Goal: Task Accomplishment & Management: Use online tool/utility

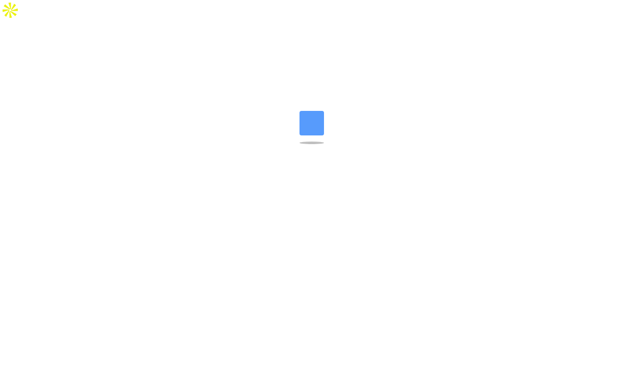
click at [142, 15] on body at bounding box center [312, 20] width 624 height 41
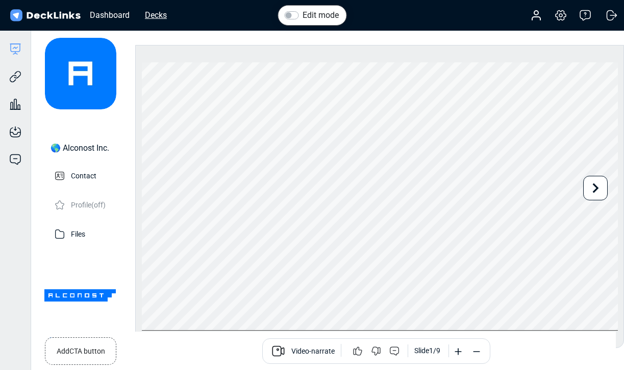
click at [144, 14] on div "Decks" at bounding box center [156, 15] width 32 height 13
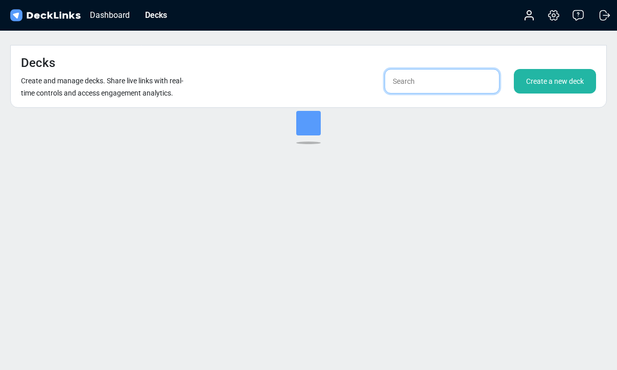
click at [441, 69] on input "text" at bounding box center [441, 81] width 115 height 25
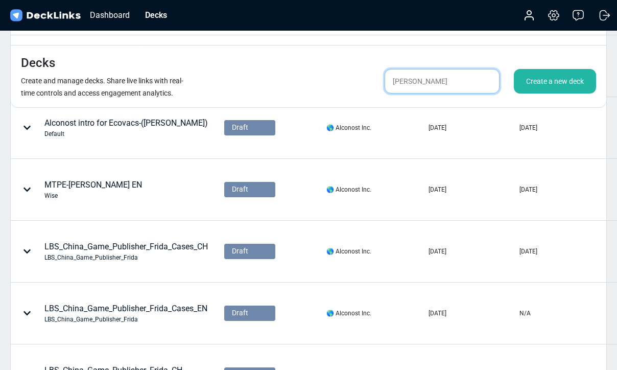
scroll to position [538, 0]
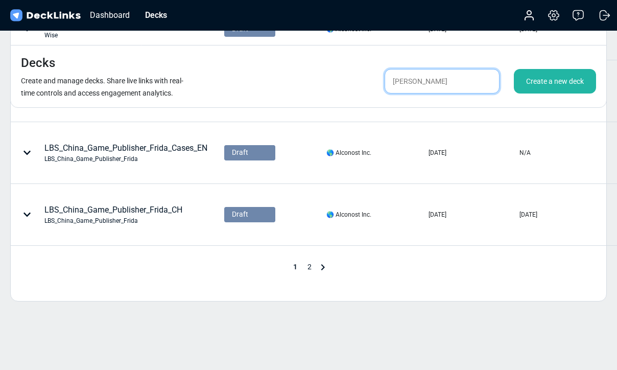
type input "[PERSON_NAME]"
click at [311, 262] on span "2" at bounding box center [309, 266] width 14 height 8
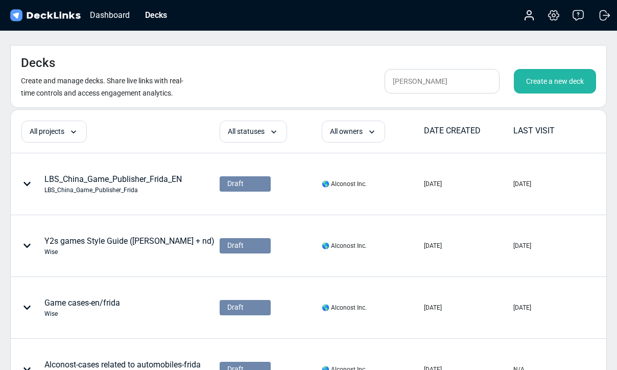
scroll to position [476, 0]
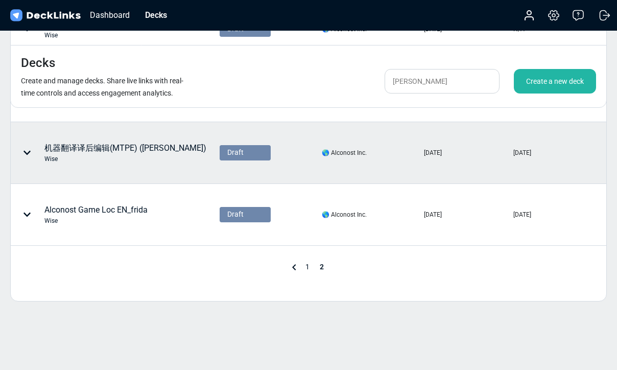
click at [123, 142] on div "机器翻译译后编辑(MTPE) ([PERSON_NAME]) [PERSON_NAME]" at bounding box center [125, 152] width 162 height 21
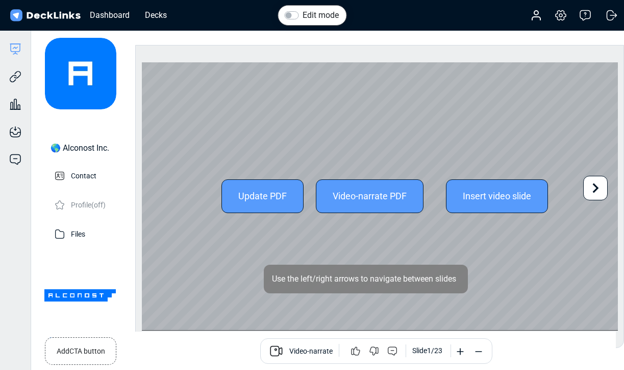
click at [597, 186] on icon at bounding box center [595, 187] width 19 height 19
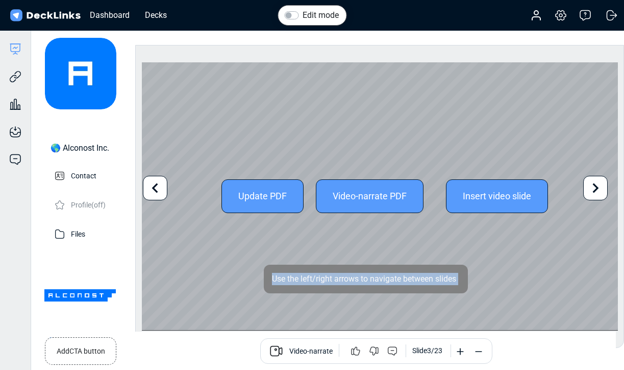
click at [597, 186] on icon at bounding box center [595, 187] width 19 height 19
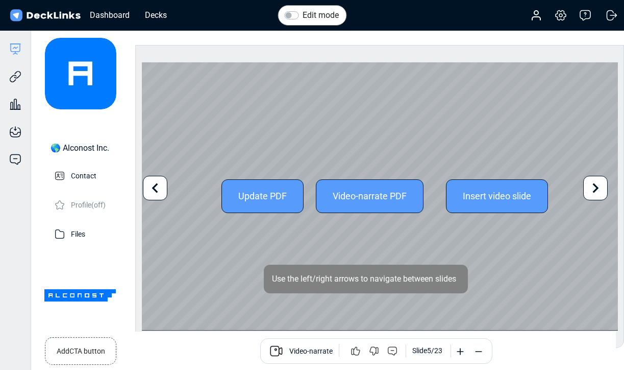
click at [597, 186] on icon at bounding box center [595, 187] width 19 height 19
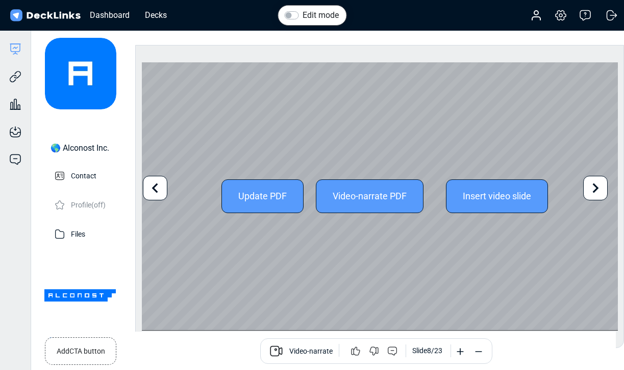
click at [597, 186] on icon at bounding box center [595, 187] width 19 height 19
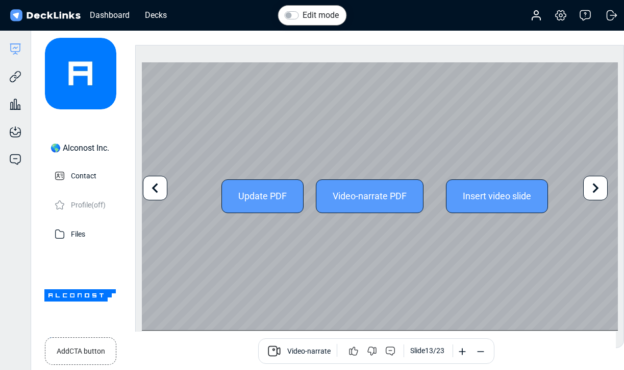
click at [597, 186] on icon at bounding box center [595, 187] width 19 height 19
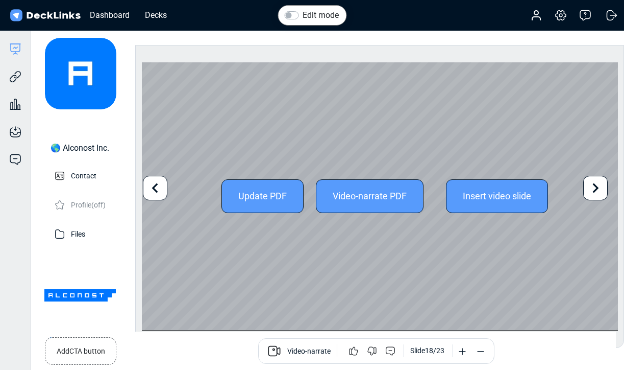
click at [597, 186] on icon at bounding box center [595, 187] width 19 height 19
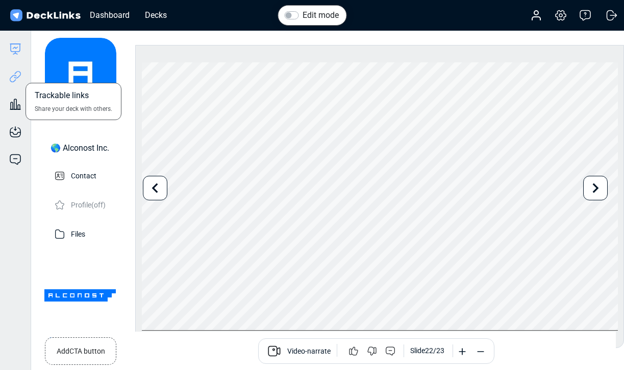
click at [15, 81] on icon at bounding box center [15, 76] width 12 height 12
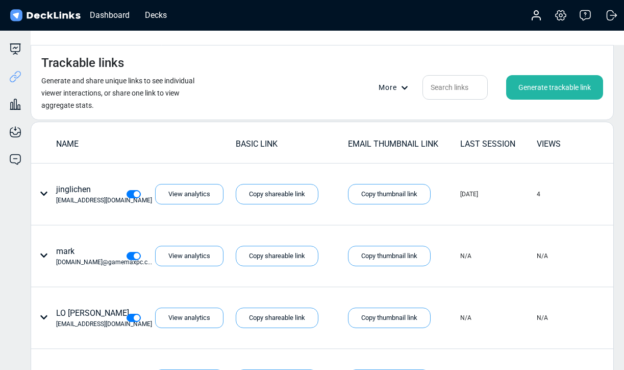
click at [528, 75] on div "Generate trackable link" at bounding box center [554, 87] width 97 height 25
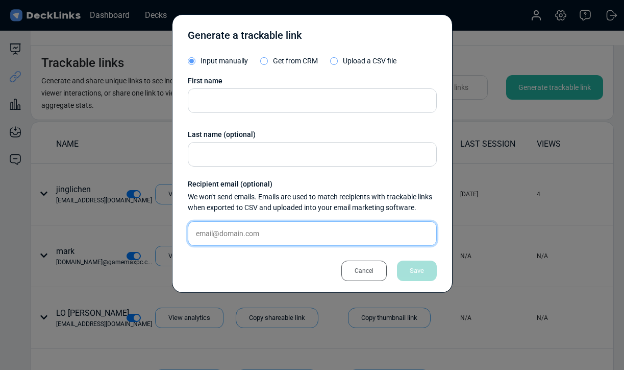
click at [215, 234] on input "text" at bounding box center [312, 233] width 249 height 25
paste input "[EMAIL_ADDRESS][DOMAIN_NAME]"
drag, startPoint x: 215, startPoint y: 231, endPoint x: 173, endPoint y: 231, distance: 42.4
click at [173, 231] on div "Generate a trackable link Input manually Get from CRM Upload a CSV file First n…" at bounding box center [312, 153] width 281 height 278
type input "[EMAIL_ADDRESS][DOMAIN_NAME]"
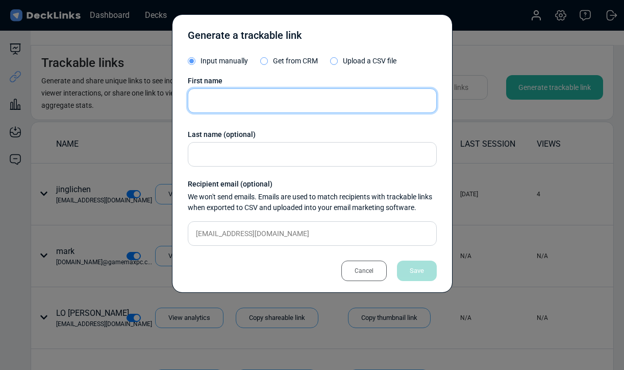
click at [228, 101] on input "text" at bounding box center [312, 100] width 249 height 25
paste input "[PERSON_NAME]"
type input "[PERSON_NAME]"
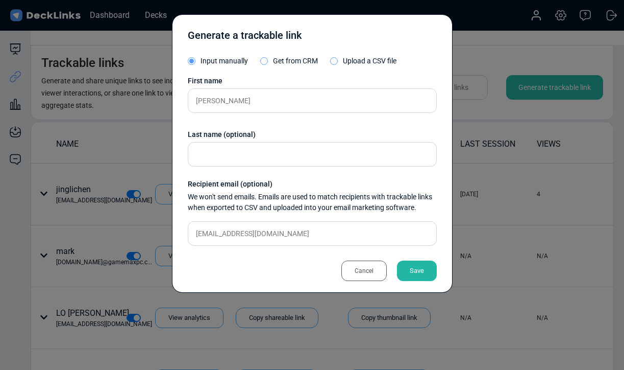
click at [417, 273] on div "Save" at bounding box center [417, 270] width 40 height 20
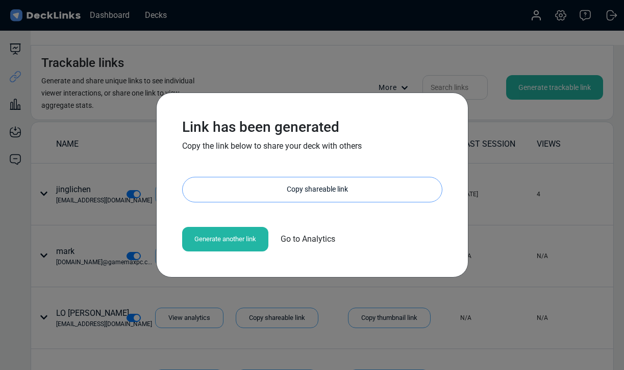
click at [266, 185] on div "Copy shareable link" at bounding box center [317, 189] width 249 height 25
